Goal: Task Accomplishment & Management: Manage account settings

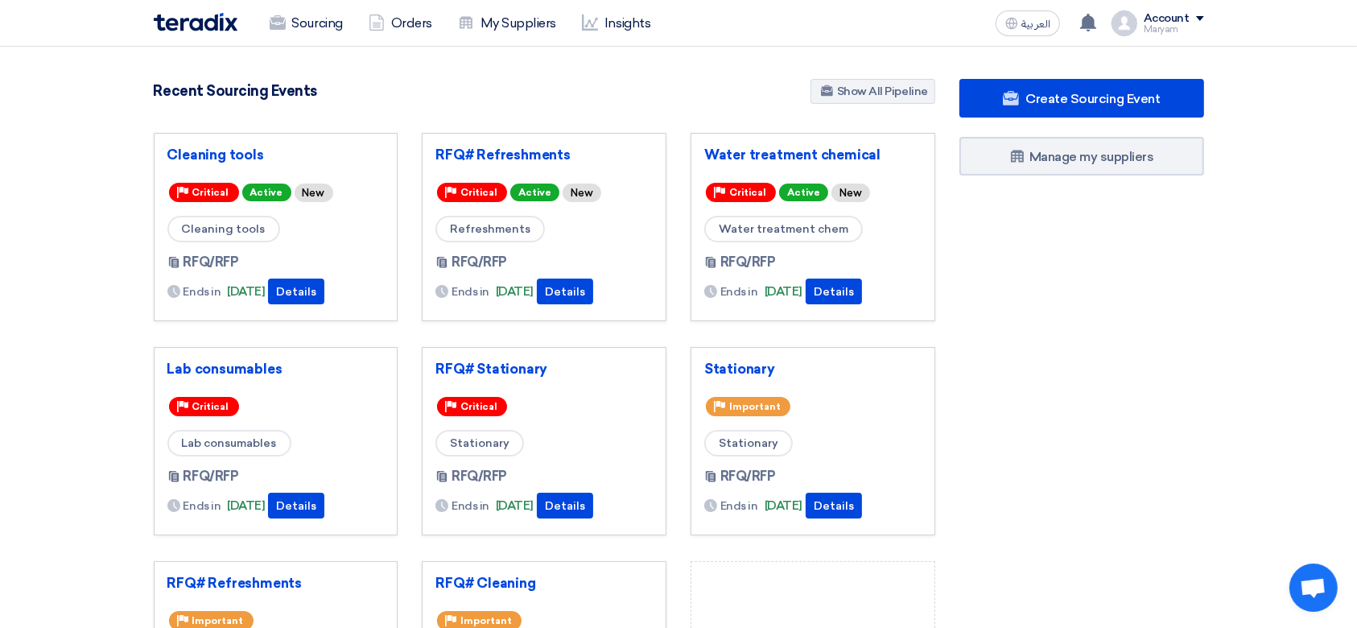
drag, startPoint x: 1205, startPoint y: 414, endPoint x: 744, endPoint y: 316, distance: 470.6
click at [163, 265] on div "5522 RFx remaining 19 Auctions remaining Create Sourcing Event" at bounding box center [679, 446] width 1074 height 735
click at [963, 390] on div "Create Sourcing Event Manage my suppliers" at bounding box center [1081, 446] width 269 height 735
drag, startPoint x: 924, startPoint y: 445, endPoint x: 242, endPoint y: 274, distance: 702.7
click at [242, 274] on div "5522 RFx remaining 19 Auctions remaining Create Sourcing Event" at bounding box center [679, 446] width 1074 height 735
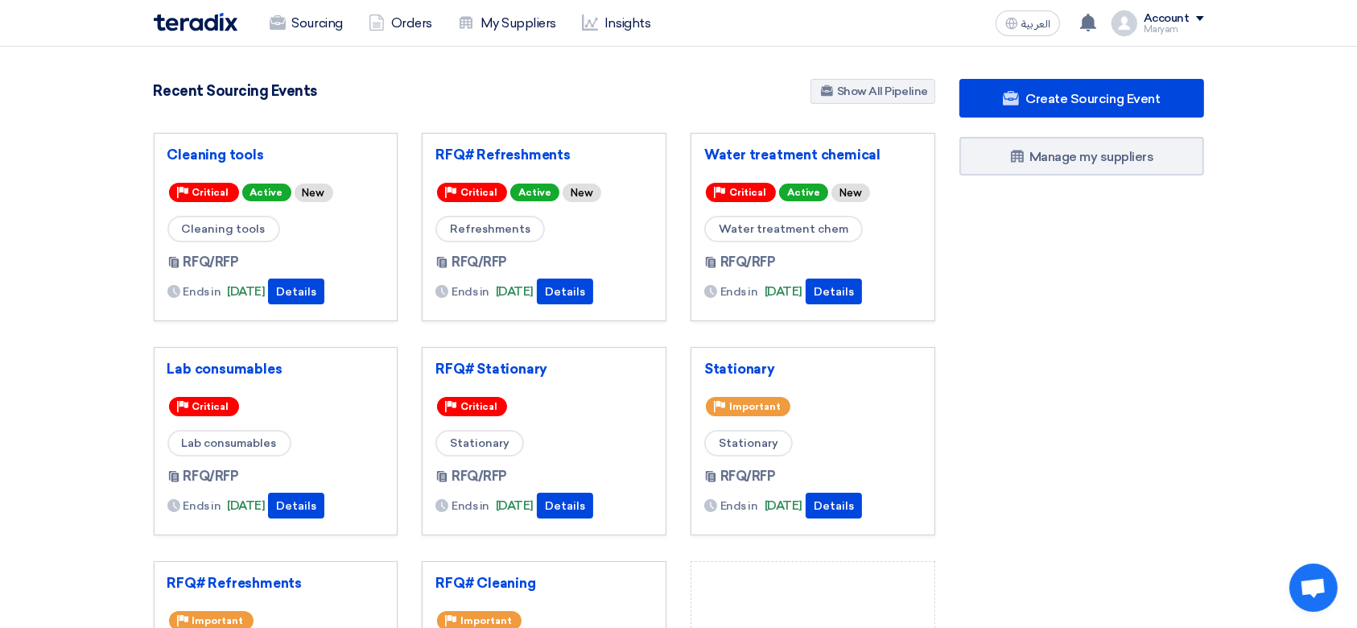
click at [1024, 436] on div "Create Sourcing Event Manage my suppliers" at bounding box center [1081, 446] width 269 height 735
click at [489, 155] on link "RFQ# Refreshments" at bounding box center [543, 154] width 217 height 16
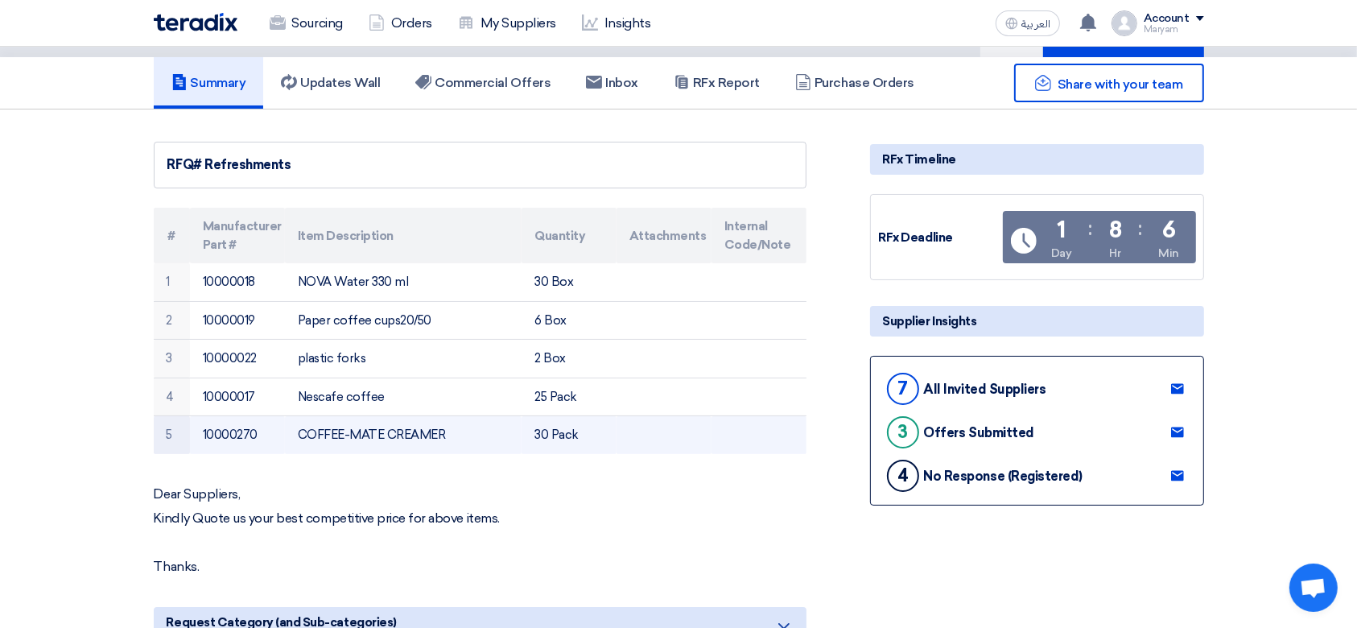
scroll to position [107, 0]
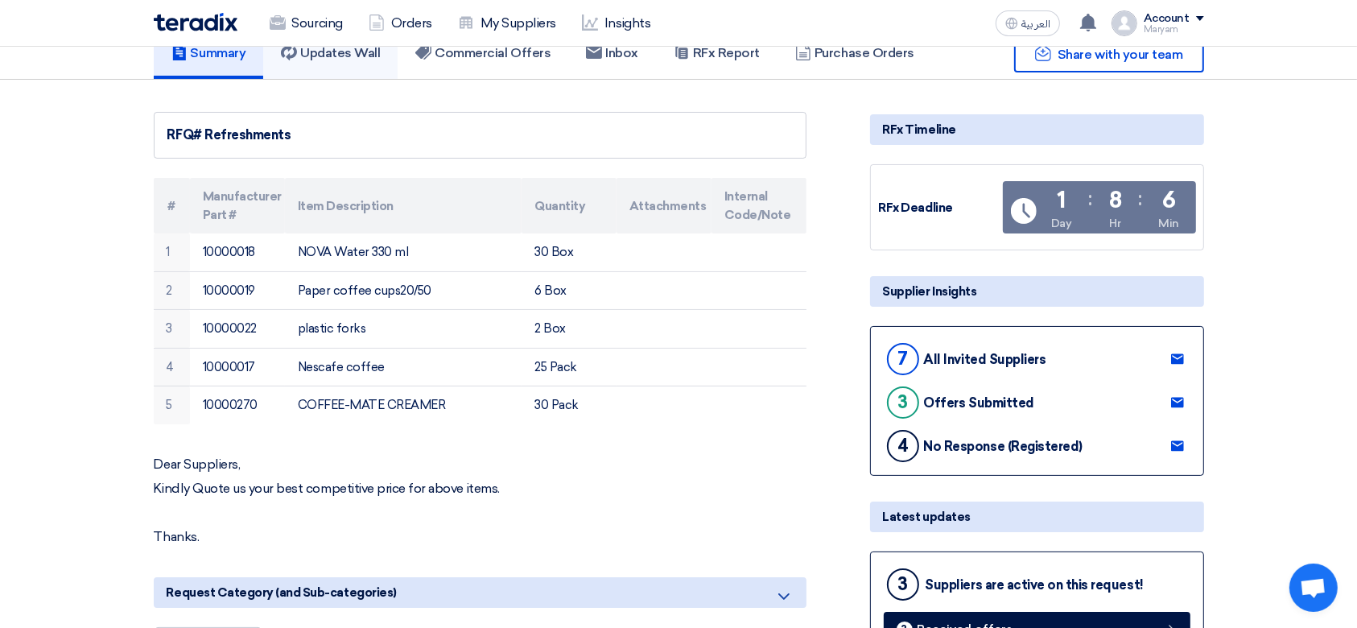
click at [327, 61] on link "Updates Wall" at bounding box center [330, 53] width 134 height 52
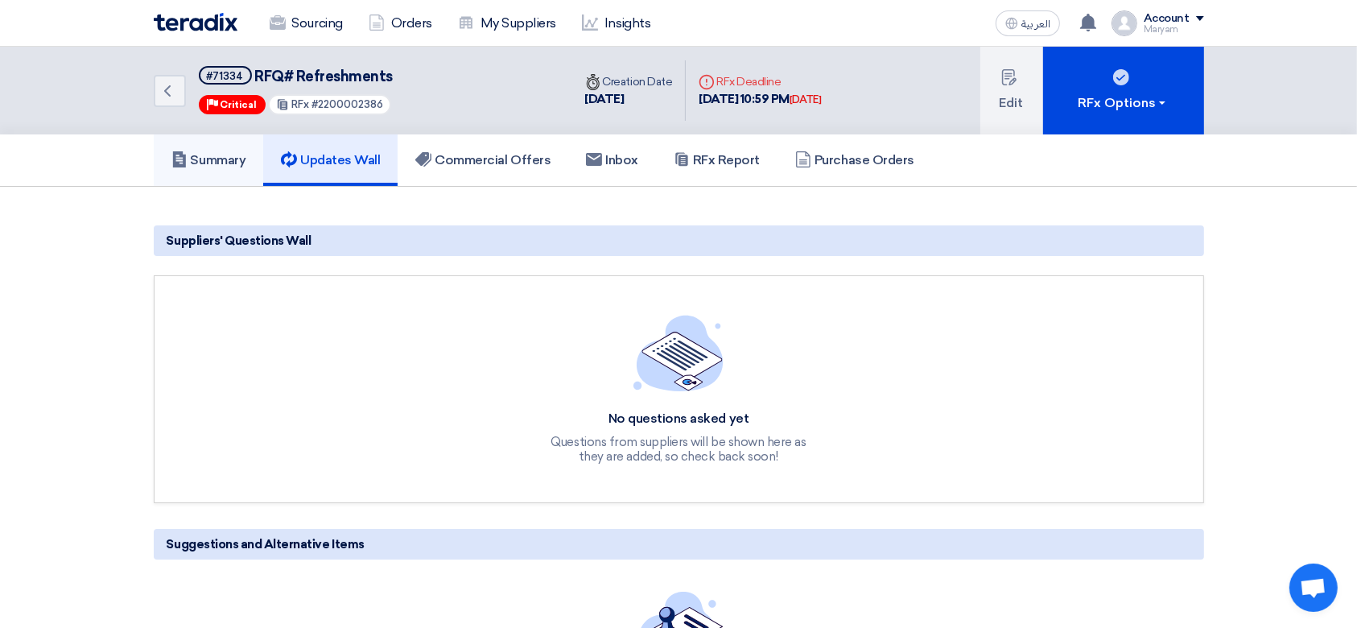
click at [225, 152] on h5 "Summary" at bounding box center [208, 160] width 75 height 16
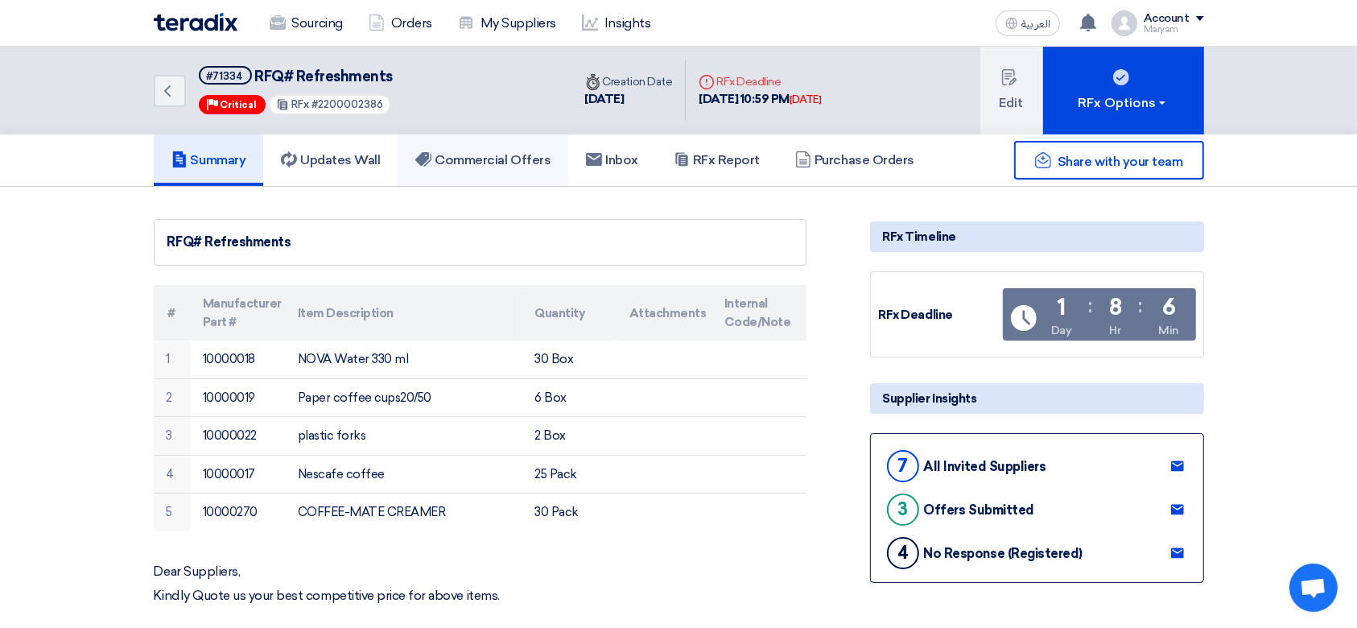
click at [480, 161] on h5 "Commercial Offers" at bounding box center [482, 160] width 135 height 16
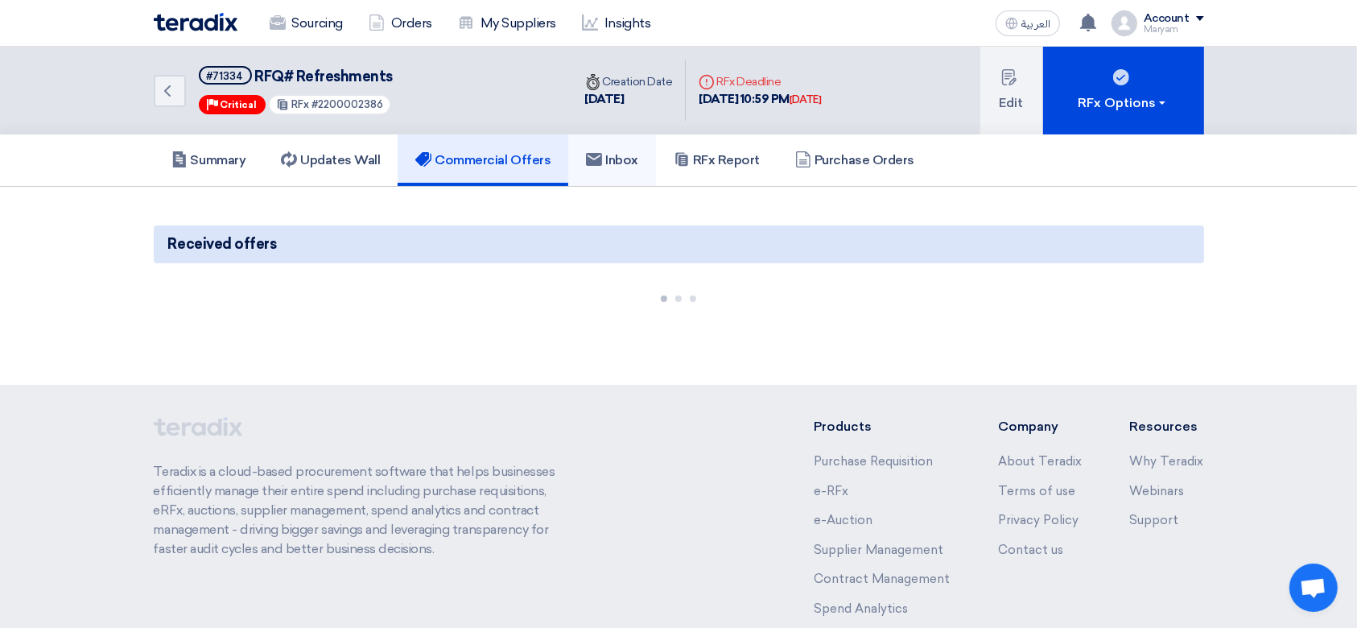
click at [634, 164] on h5 "Inbox" at bounding box center [612, 160] width 52 height 16
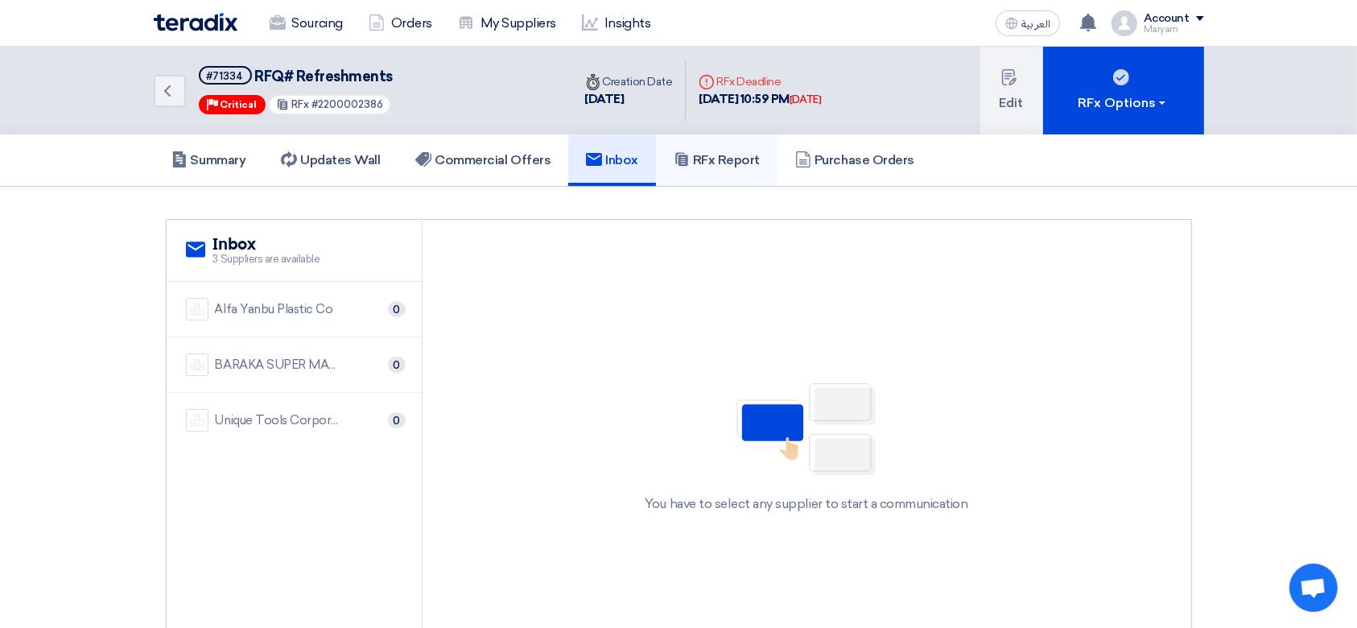
click at [723, 157] on h5 "RFx Report" at bounding box center [717, 160] width 86 height 16
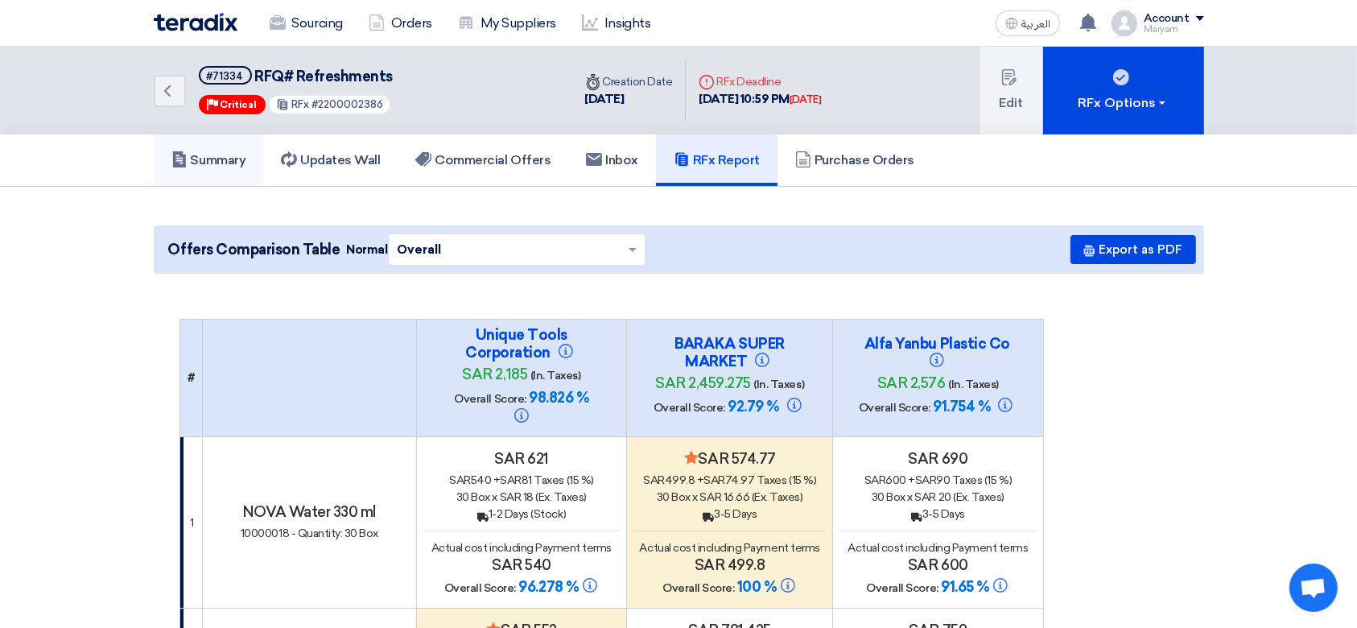
click at [169, 158] on link "Summary" at bounding box center [209, 160] width 110 height 52
